Goal: Information Seeking & Learning: Learn about a topic

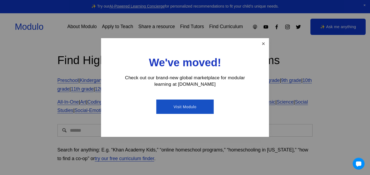
click at [261, 41] on link "Close" at bounding box center [262, 43] width 9 height 9
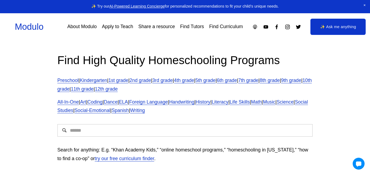
click at [237, 82] on link "6th grade" at bounding box center [227, 80] width 20 height 5
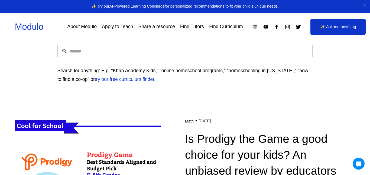
click at [241, 52] on input "Search" at bounding box center [184, 51] width 255 height 12
type input "****"
